Goal: Information Seeking & Learning: Learn about a topic

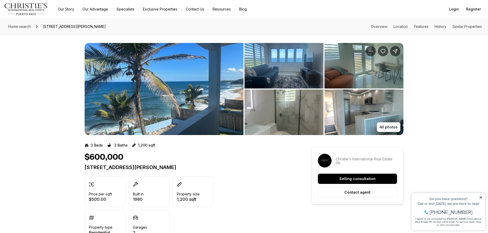
click at [217, 114] on img "View image gallery" at bounding box center [164, 89] width 159 height 92
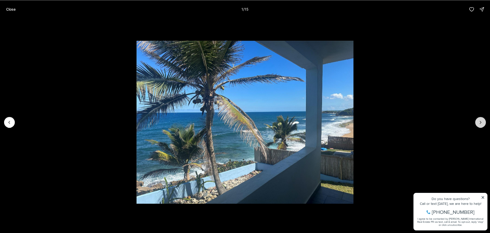
click at [480, 121] on icon "Next slide" at bounding box center [480, 122] width 5 height 5
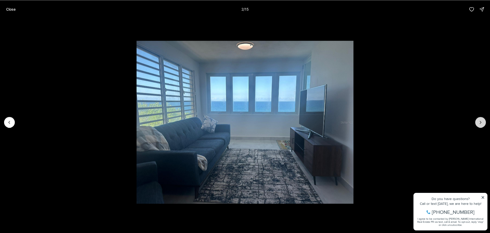
click at [480, 121] on icon "Next slide" at bounding box center [480, 122] width 5 height 5
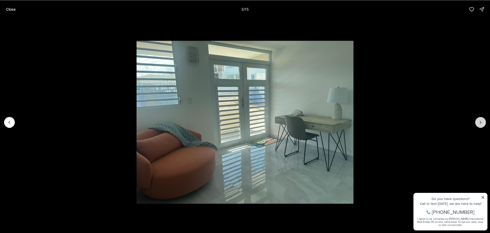
click at [480, 121] on icon "Next slide" at bounding box center [480, 122] width 5 height 5
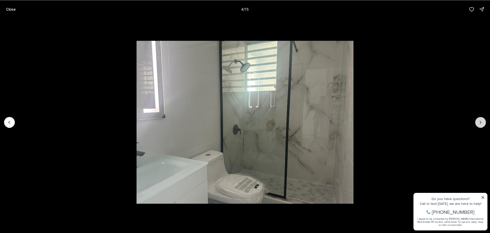
click at [480, 121] on icon "Next slide" at bounding box center [480, 122] width 5 height 5
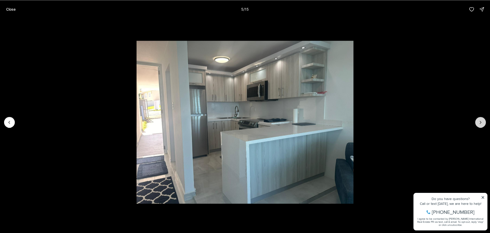
click at [480, 121] on icon "Next slide" at bounding box center [480, 122] width 5 height 5
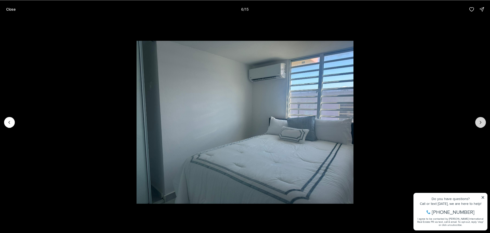
click at [480, 121] on icon "Next slide" at bounding box center [480, 122] width 5 height 5
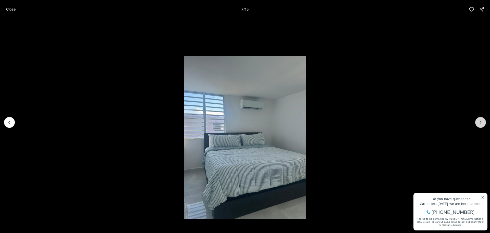
click at [480, 121] on icon "Next slide" at bounding box center [480, 122] width 5 height 5
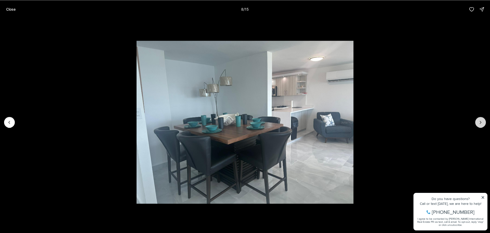
click at [481, 121] on icon "Next slide" at bounding box center [480, 122] width 5 height 5
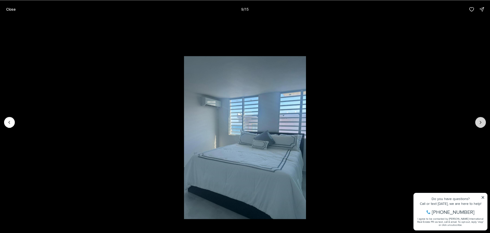
click at [481, 121] on icon "Next slide" at bounding box center [480, 122] width 5 height 5
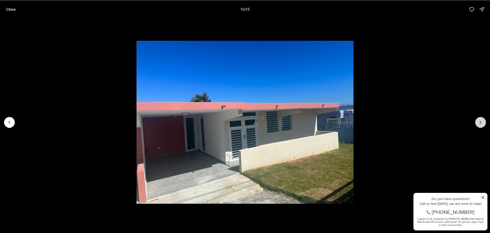
click at [481, 121] on icon "Next slide" at bounding box center [480, 122] width 5 height 5
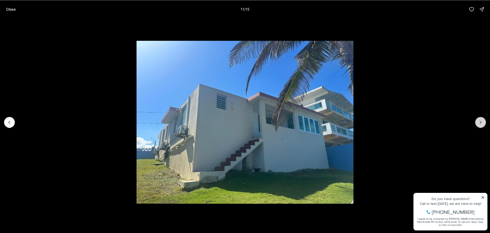
click at [481, 121] on icon "Next slide" at bounding box center [480, 122] width 5 height 5
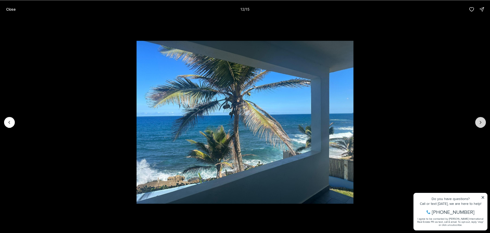
click at [481, 121] on icon "Next slide" at bounding box center [480, 122] width 5 height 5
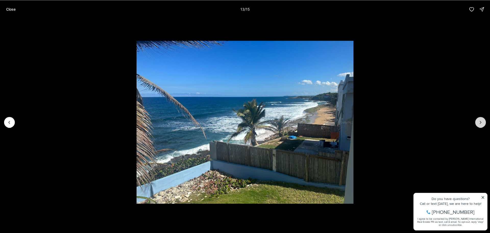
click at [481, 121] on icon "Next slide" at bounding box center [480, 122] width 5 height 5
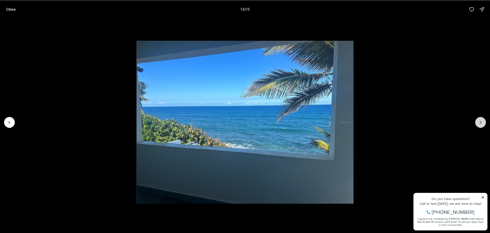
click at [481, 121] on icon "Next slide" at bounding box center [480, 122] width 5 height 5
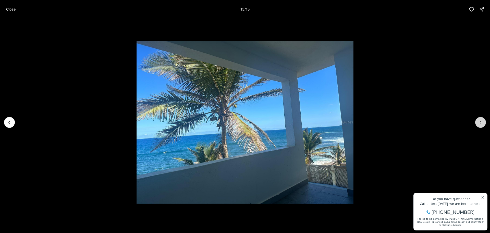
click at [481, 121] on div at bounding box center [481, 122] width 11 height 11
click at [481, 122] on div at bounding box center [481, 122] width 11 height 11
click at [8, 119] on button "Previous slide" at bounding box center [9, 122] width 11 height 11
